Goal: Task Accomplishment & Management: Manage account settings

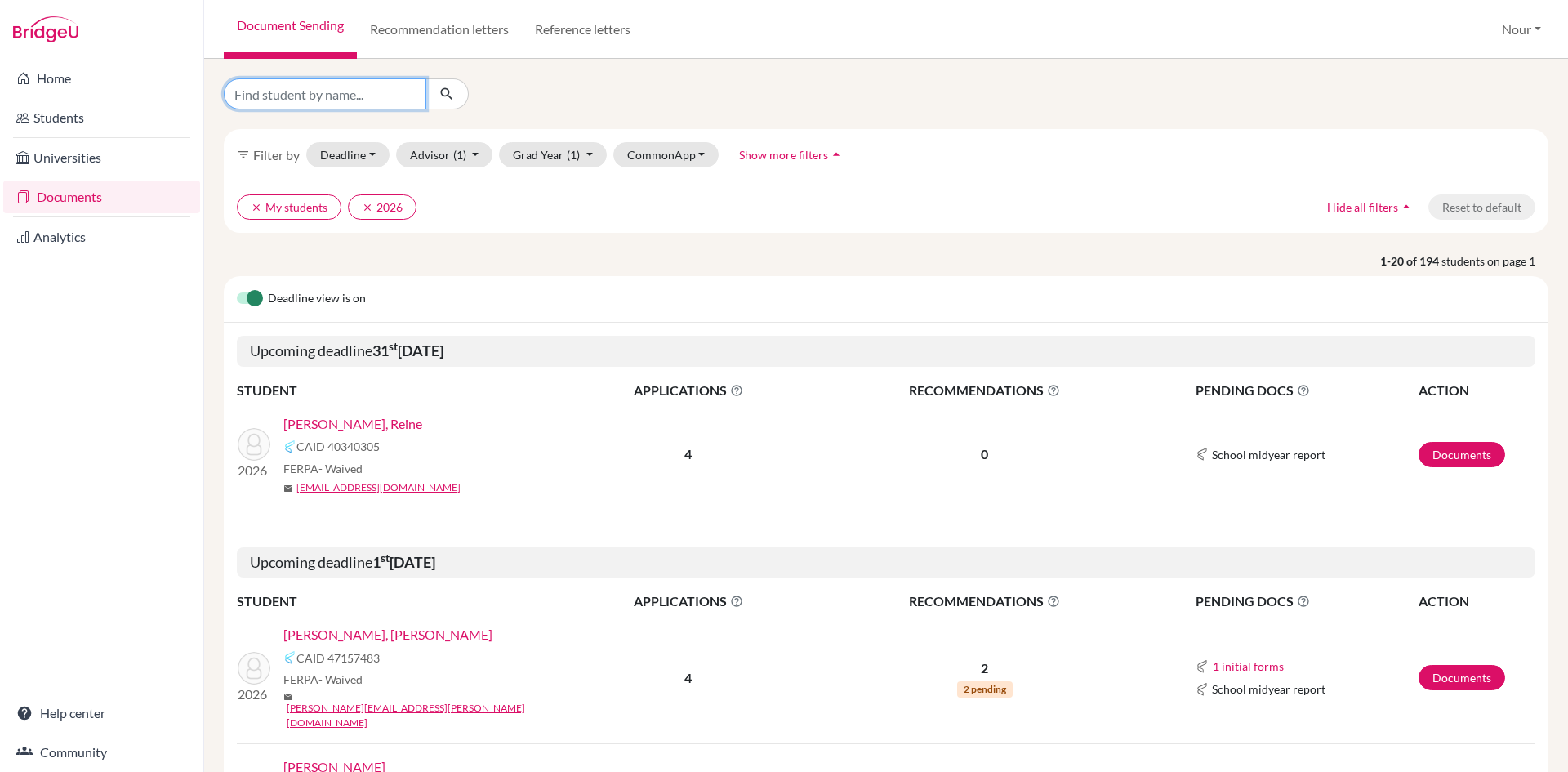
click at [386, 95] on input "Find student by name..." at bounding box center [325, 93] width 202 height 31
type input "zidan"
click button "submit" at bounding box center [447, 93] width 43 height 31
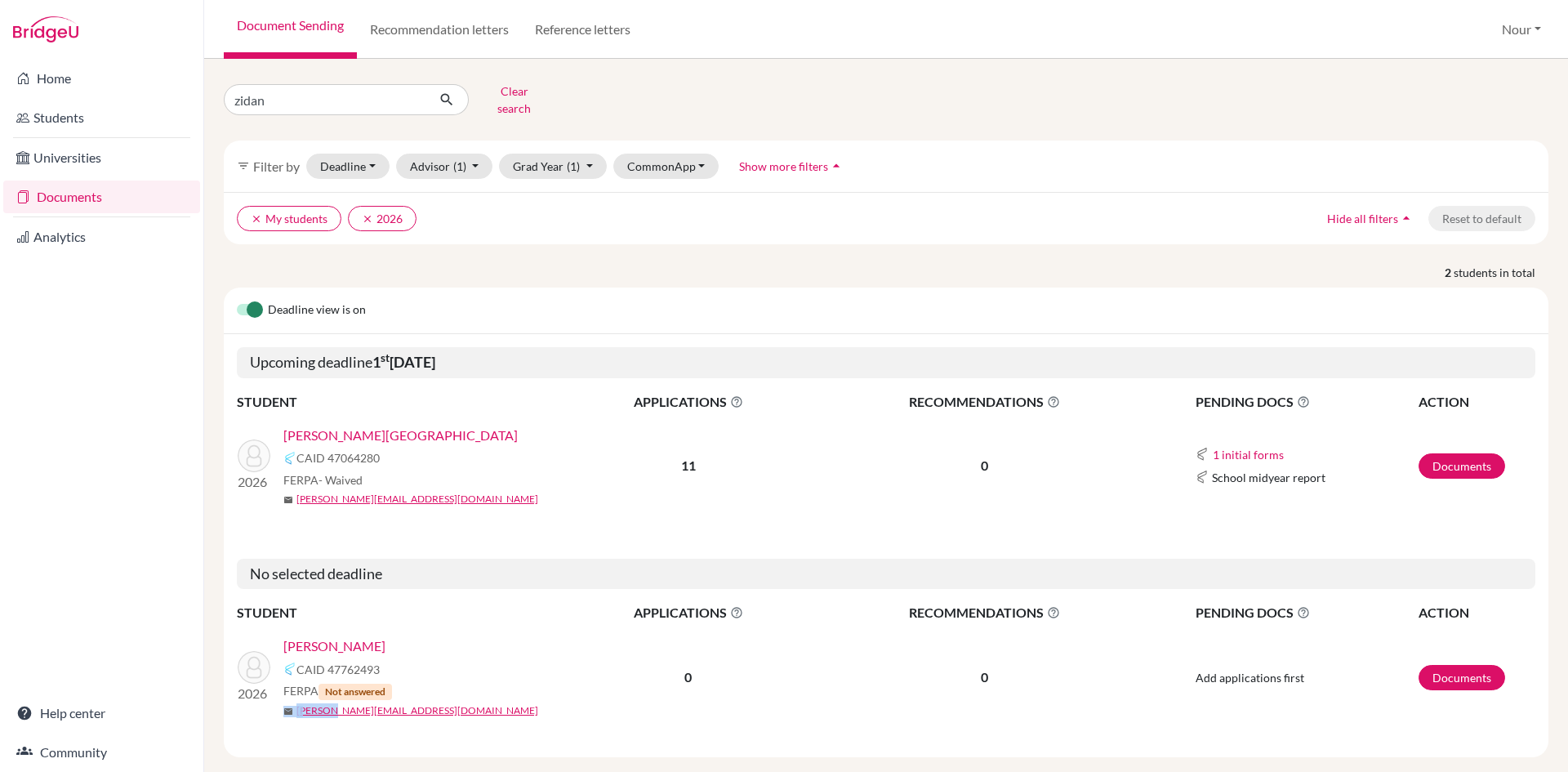
drag, startPoint x: 411, startPoint y: 682, endPoint x: 327, endPoint y: 690, distance: 84.4
click at [327, 690] on div "Zidan, Eyad CAID 47762493 FERPA Not answered mail eyad.zidan@amg.sch.ae" at bounding box center [428, 677] width 291 height 82
click at [466, 686] on div "FERPA Not answered" at bounding box center [428, 691] width 291 height 18
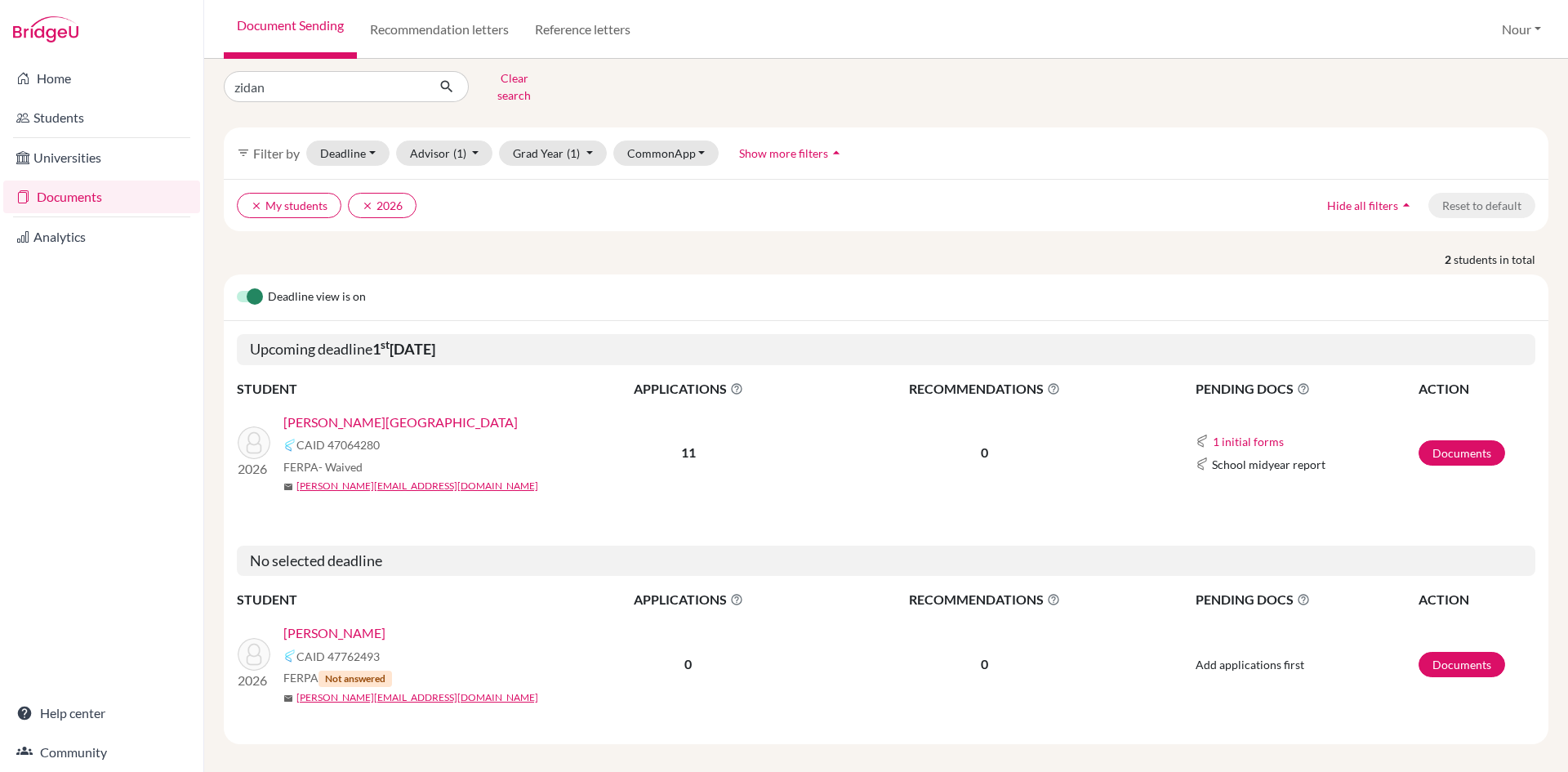
click at [73, 196] on link "Documents" at bounding box center [101, 196] width 196 height 33
